Goal: Transaction & Acquisition: Purchase product/service

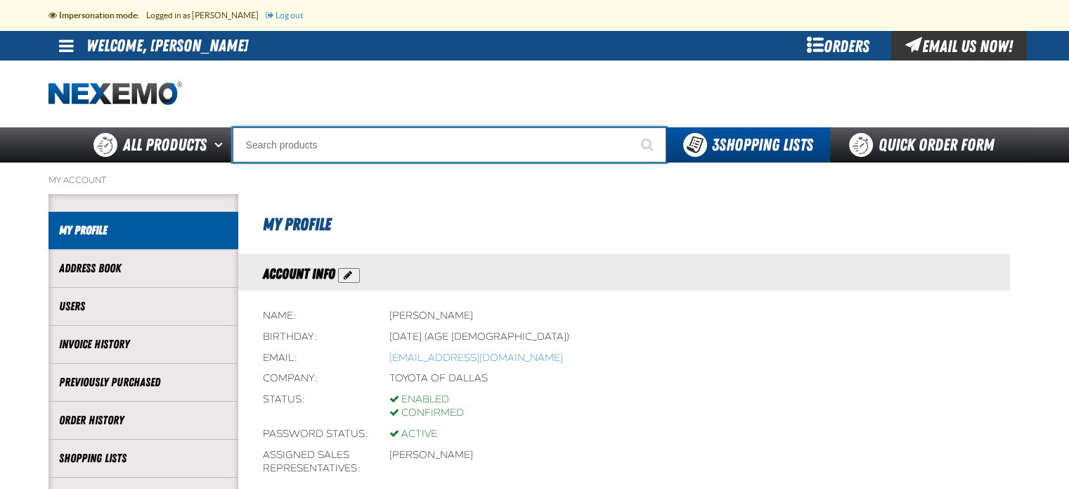
click at [352, 146] on input "Search" at bounding box center [450, 144] width 434 height 35
paste input "PG-PA5703"
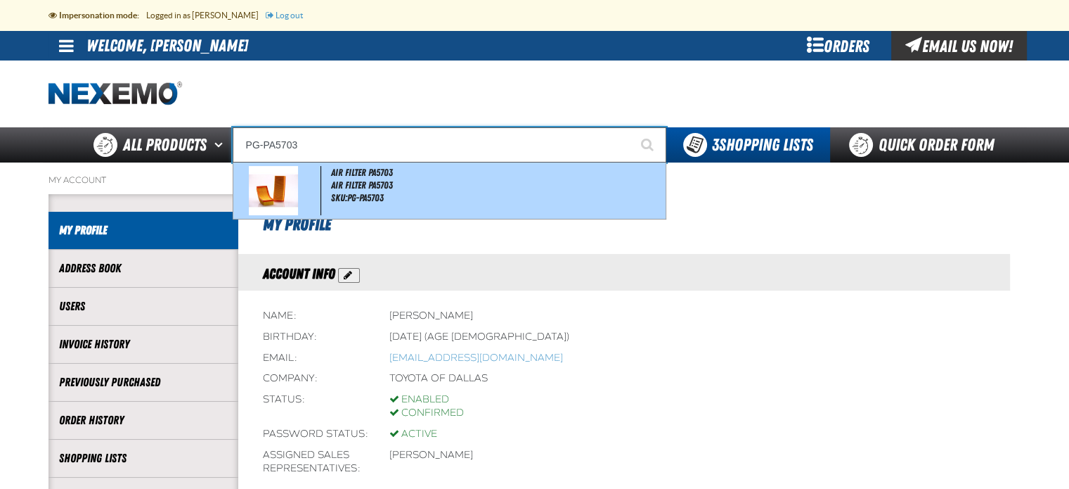
click at [368, 177] on span "Air Filter PA5703" at bounding box center [362, 172] width 62 height 11
type input "Air Filter PA5703"
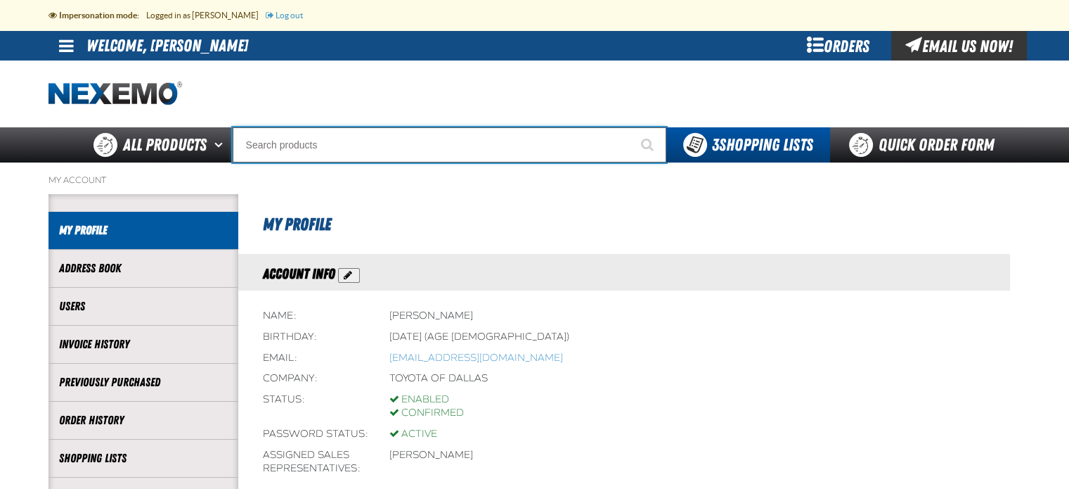
click at [285, 143] on input "Search" at bounding box center [450, 144] width 434 height 35
paste input "PA99877"
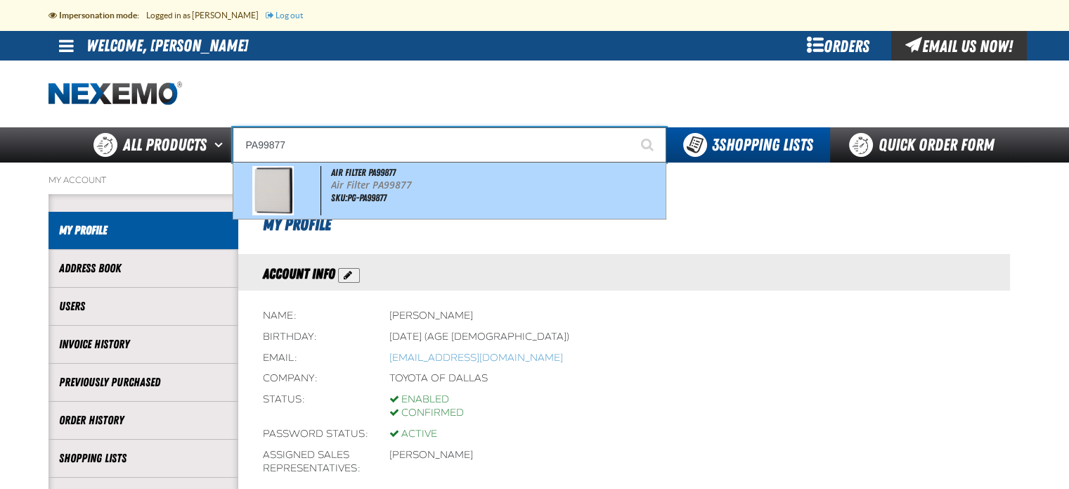
click at [366, 174] on span "Air Filter PA99877" at bounding box center [363, 172] width 65 height 11
type input "Air Filter PA99877"
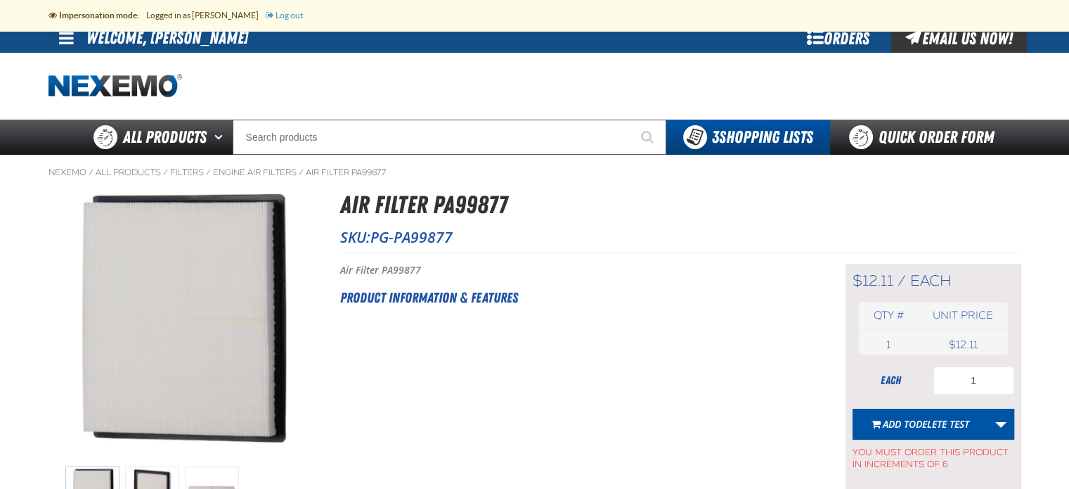
scroll to position [6, 0]
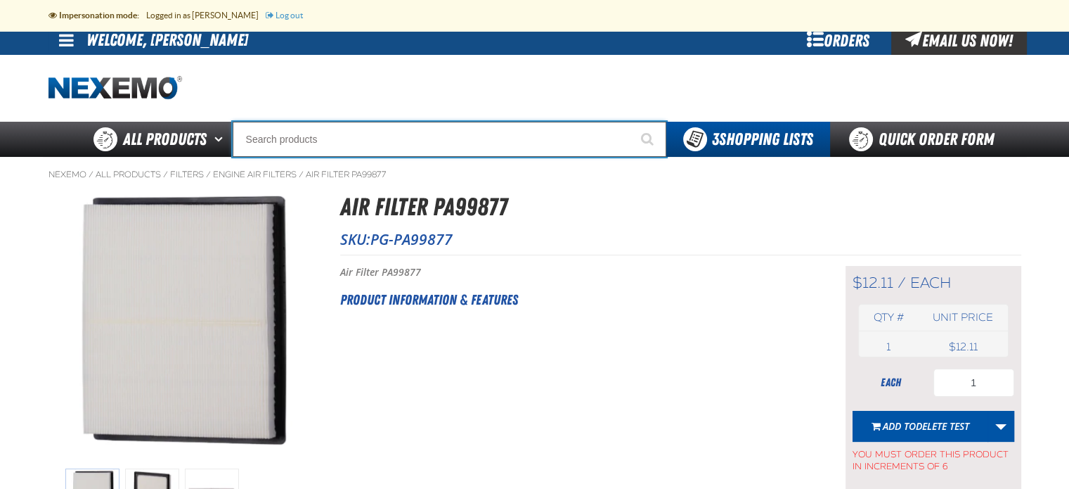
click at [305, 146] on input "Search" at bounding box center [450, 139] width 434 height 35
paste input "PC99456"
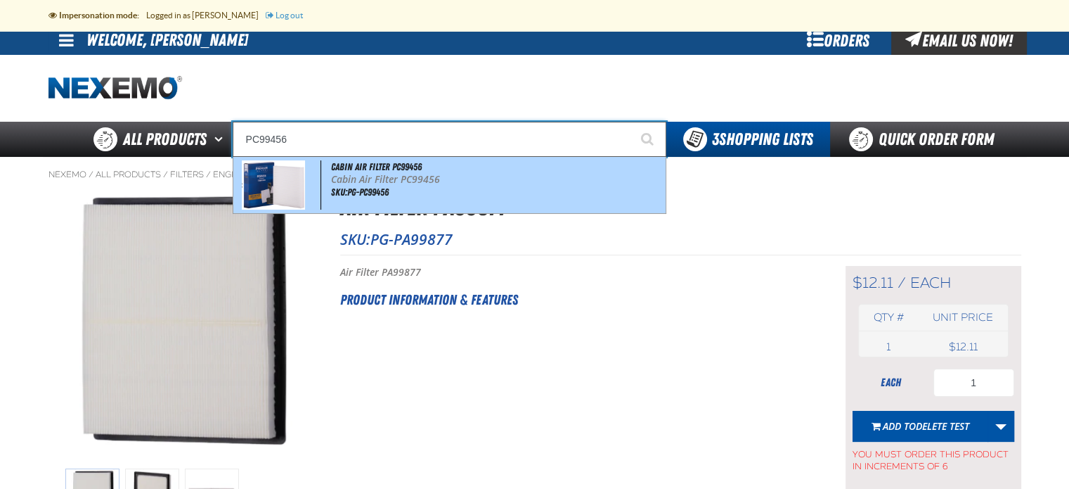
click at [366, 177] on p "Cabin Air Filter PC99456" at bounding box center [497, 180] width 332 height 12
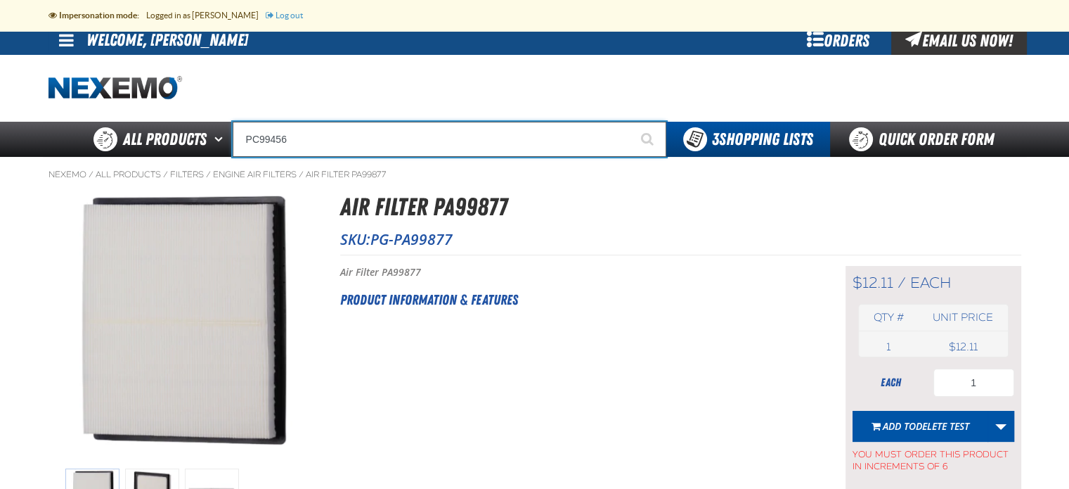
type input "Cabin Air Filter PC99456"
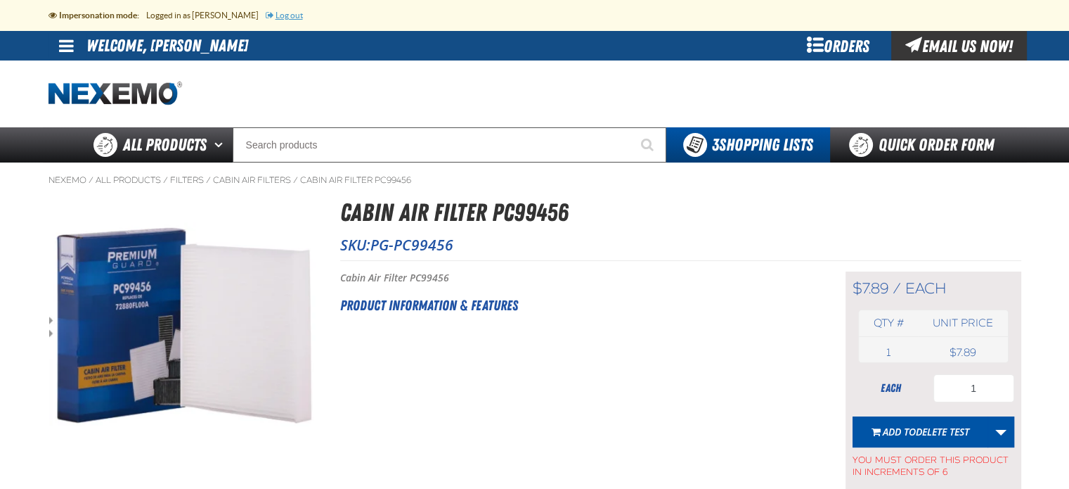
click at [276, 15] on link "Log out" at bounding box center [284, 15] width 37 height 9
